Goal: Find specific page/section: Find specific page/section

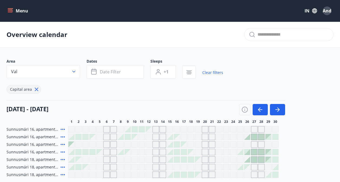
scroll to position [63, 0]
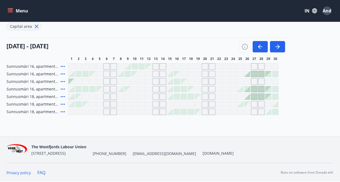
click at [61, 66] on icon at bounding box center [63, 66] width 4 height 1
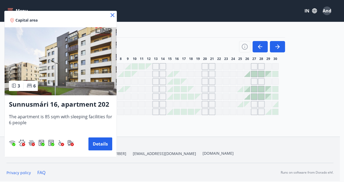
click at [113, 15] on icon at bounding box center [112, 15] width 1 height 1
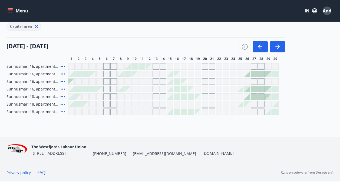
click at [64, 89] on icon at bounding box center [63, 89] width 4 height 1
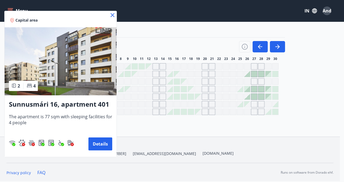
click at [9, 104] on h3 "Sunnusmári 16, apartment 401" at bounding box center [60, 105] width 103 height 10
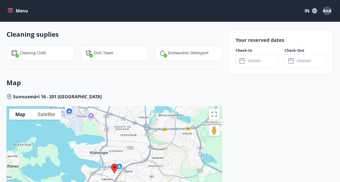
scroll to position [731, 0]
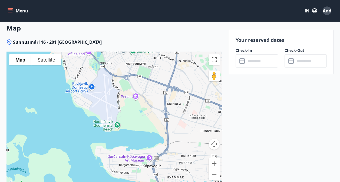
drag, startPoint x: 117, startPoint y: 101, endPoint x: 207, endPoint y: 194, distance: 129.6
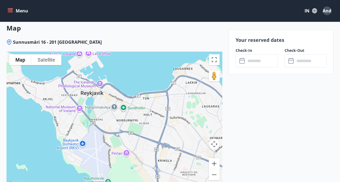
drag, startPoint x: 155, startPoint y: 113, endPoint x: 145, endPoint y: 170, distance: 58.7
click at [145, 170] on div at bounding box center [114, 119] width 216 height 135
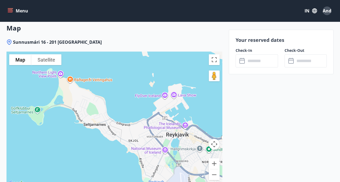
drag, startPoint x: 110, startPoint y: 123, endPoint x: 196, endPoint y: 166, distance: 96.3
click at [196, 166] on div at bounding box center [114, 119] width 216 height 135
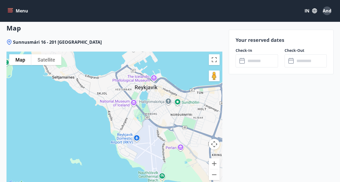
drag, startPoint x: 188, startPoint y: 158, endPoint x: 154, endPoint y: 96, distance: 70.6
click at [154, 96] on div at bounding box center [114, 119] width 216 height 135
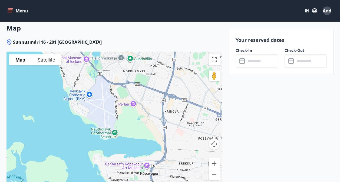
drag, startPoint x: 189, startPoint y: 132, endPoint x: 143, endPoint y: 102, distance: 54.5
click at [143, 102] on div at bounding box center [114, 119] width 216 height 135
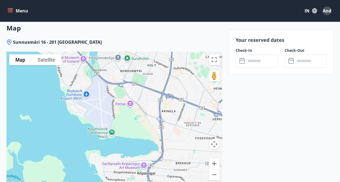
drag, startPoint x: 175, startPoint y: 123, endPoint x: 171, endPoint y: 123, distance: 4.1
click at [171, 123] on div at bounding box center [114, 119] width 216 height 135
click at [113, 133] on div at bounding box center [114, 119] width 216 height 135
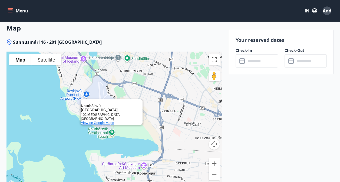
click at [107, 121] on span "View on Google Maps" at bounding box center [97, 123] width 33 height 4
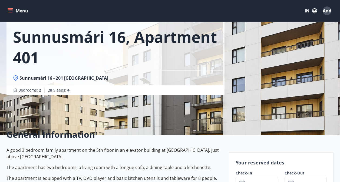
scroll to position [0, 0]
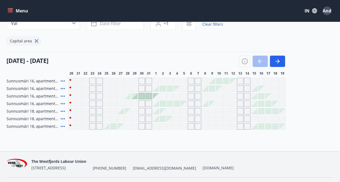
scroll to position [52, 0]
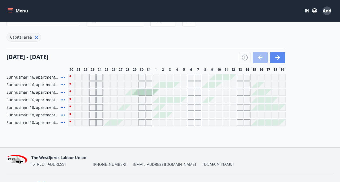
click at [276, 58] on icon "button" at bounding box center [277, 57] width 6 height 6
